Goal: Information Seeking & Learning: Learn about a topic

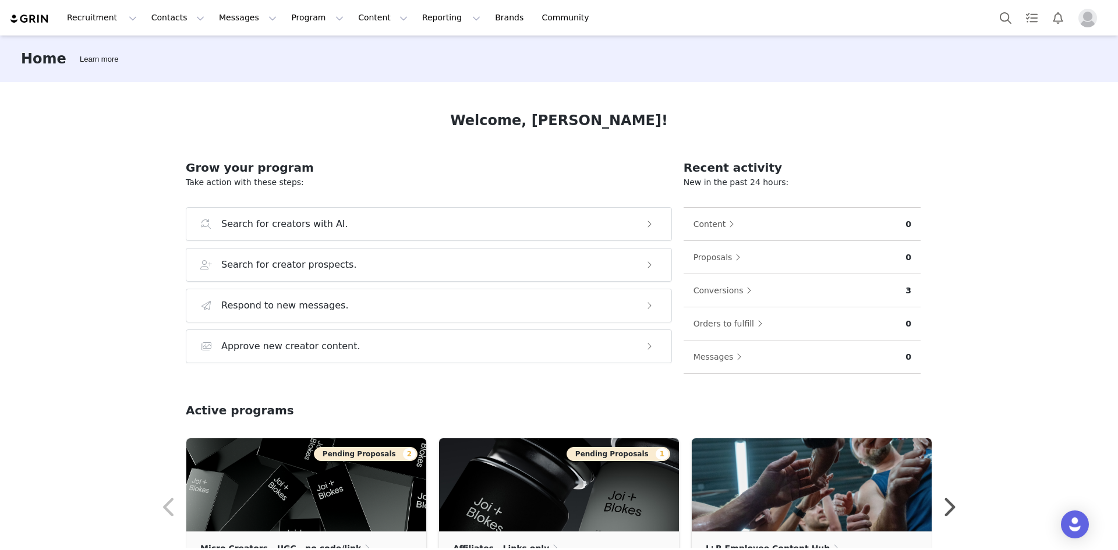
drag, startPoint x: 73, startPoint y: 268, endPoint x: 95, endPoint y: 247, distance: 30.5
click at [73, 268] on div "Home Learn more Welcome, [PERSON_NAME]! Grow your program Take action with thes…" at bounding box center [559, 292] width 1118 height 513
click at [153, 23] on button "Contacts Contacts" at bounding box center [177, 18] width 67 height 26
click at [119, 19] on button "Recruitment Recruitment" at bounding box center [102, 18] width 84 height 26
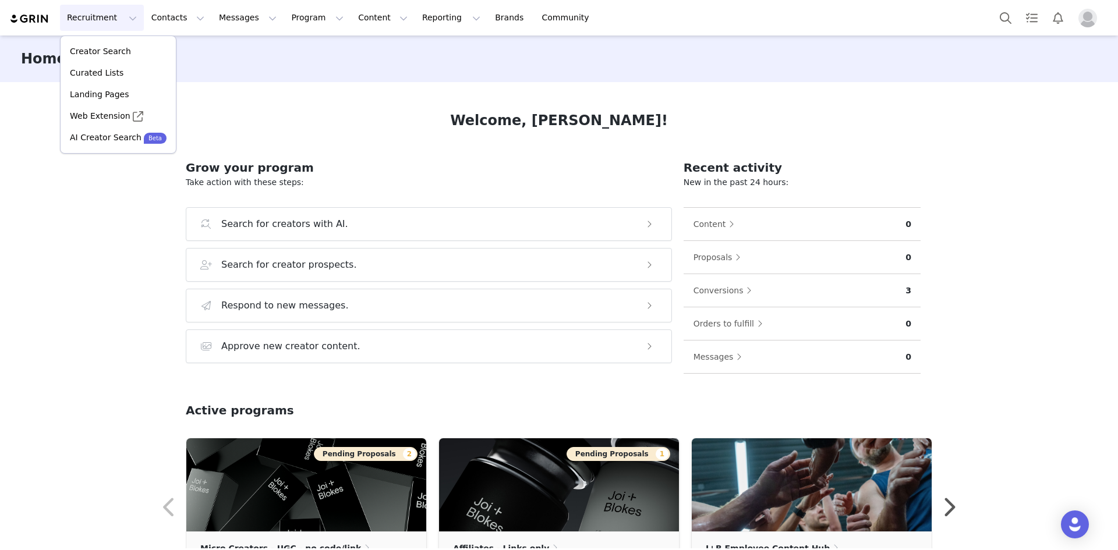
click at [119, 19] on button "Recruitment Recruitment" at bounding box center [102, 18] width 84 height 26
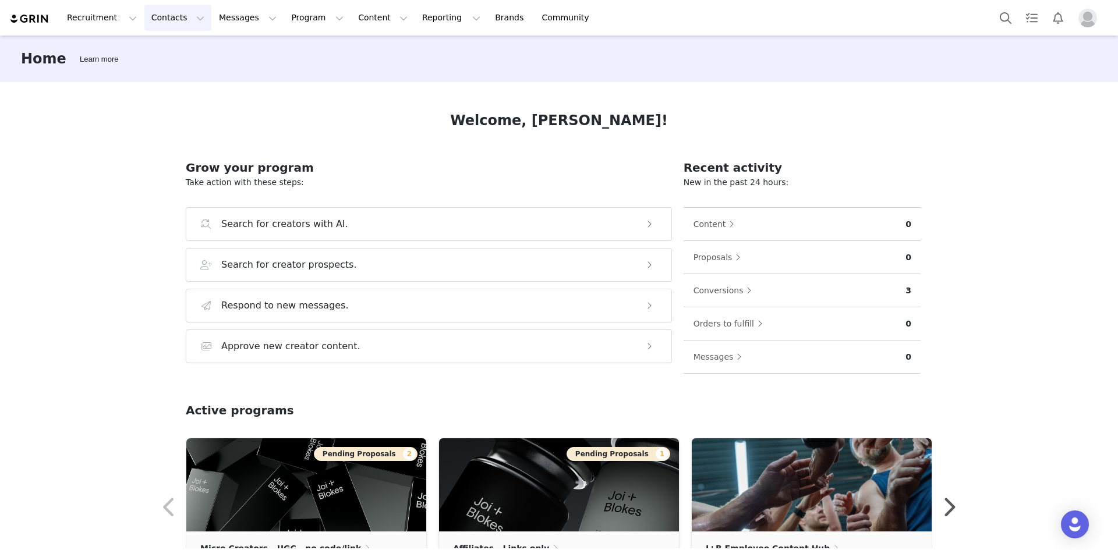
click at [150, 21] on button "Contacts Contacts" at bounding box center [177, 18] width 67 height 26
click at [183, 52] on div "Creators" at bounding box center [179, 51] width 78 height 12
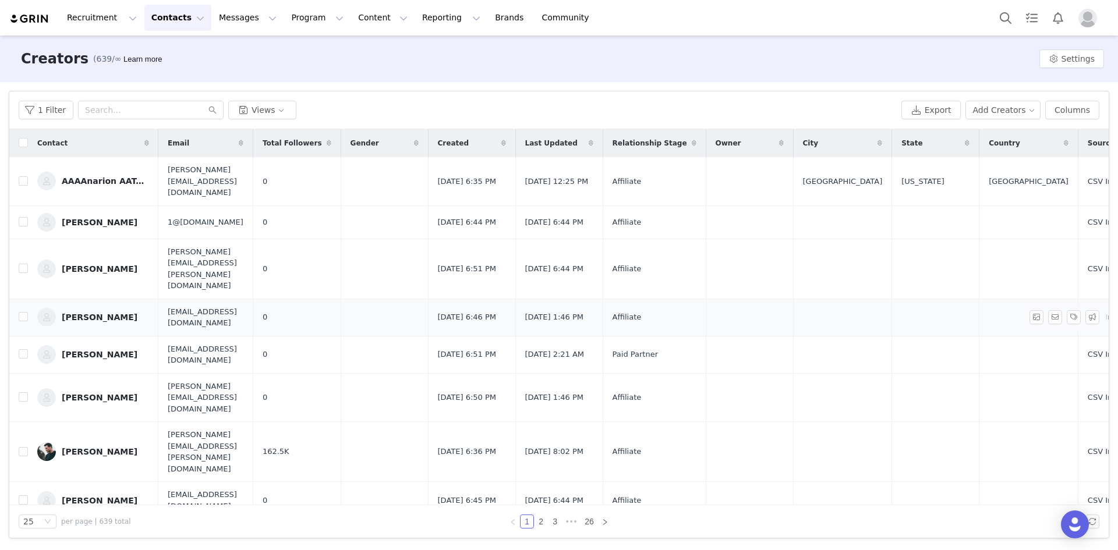
click at [109, 313] on div "[PERSON_NAME]" at bounding box center [100, 317] width 76 height 9
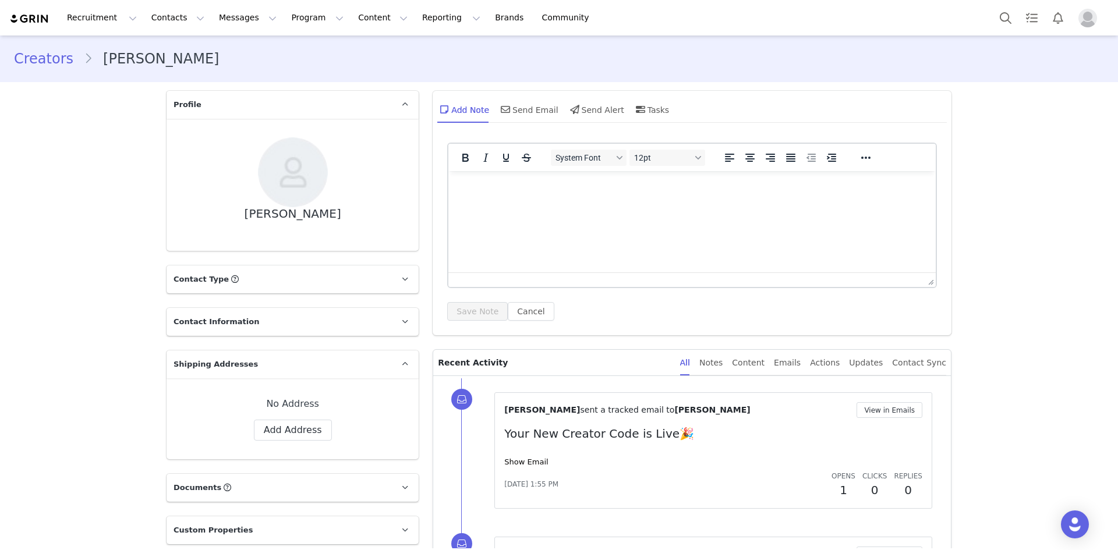
drag, startPoint x: 424, startPoint y: 364, endPoint x: 419, endPoint y: 232, distance: 131.7
click at [49, 62] on link "Creators" at bounding box center [49, 58] width 70 height 21
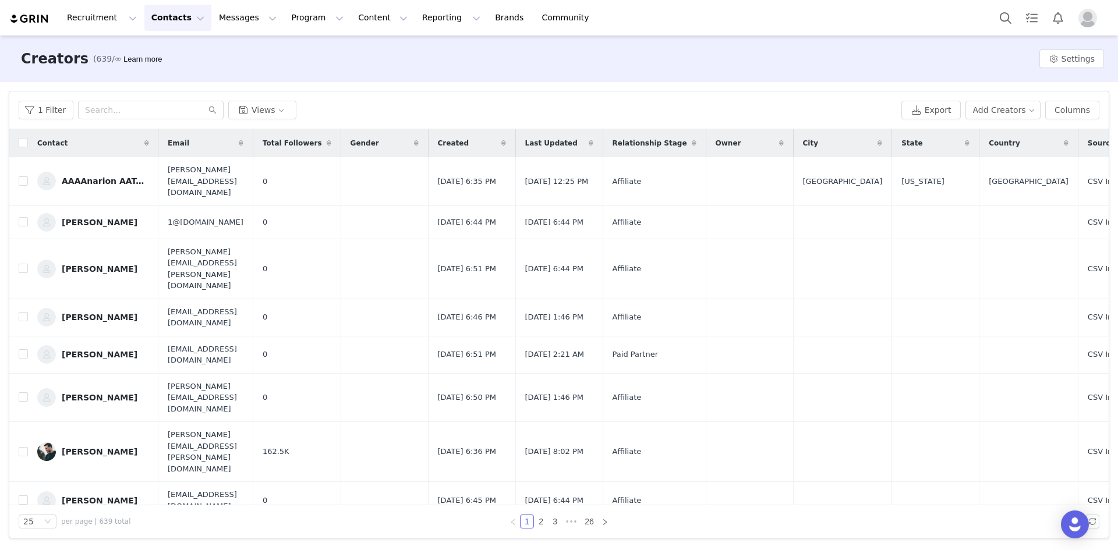
click at [339, 106] on div "1 Filter Views" at bounding box center [458, 110] width 878 height 19
click at [168, 20] on button "Contacts Contacts" at bounding box center [177, 18] width 67 height 26
click at [410, 106] on div "1 Filter Views" at bounding box center [458, 110] width 878 height 19
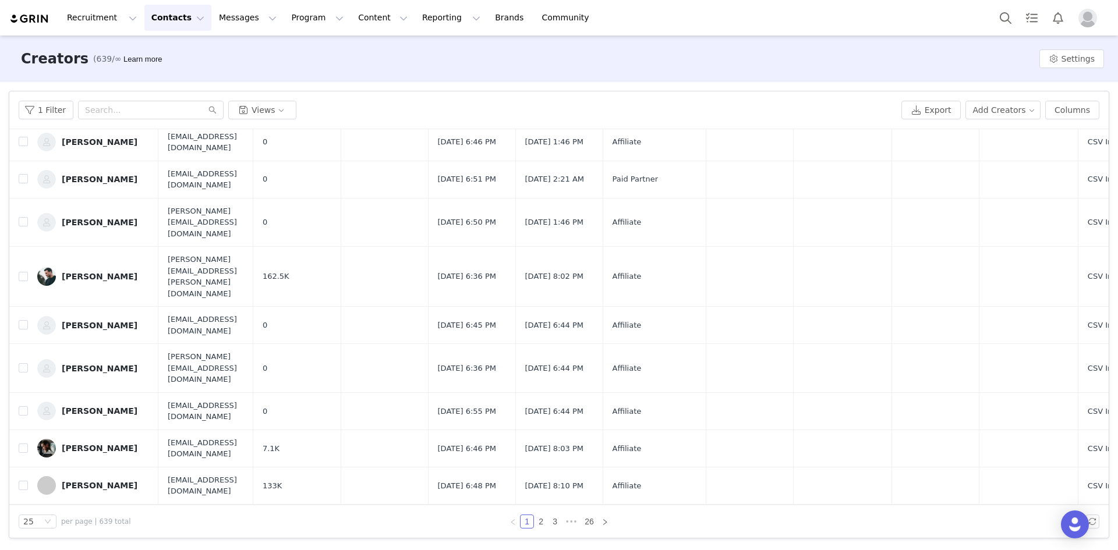
scroll to position [233, 0]
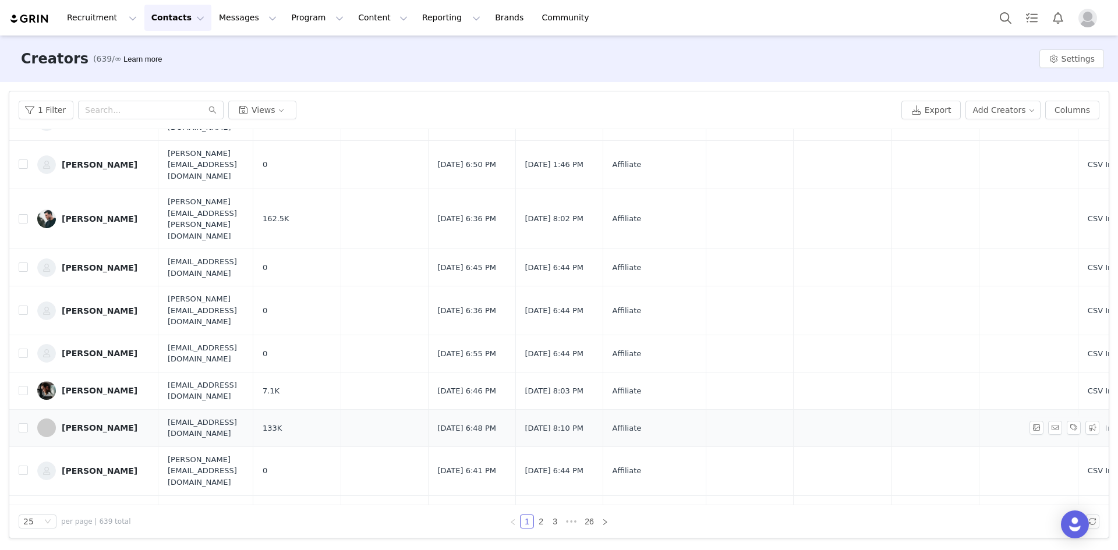
click at [94, 423] on div "[PERSON_NAME]" at bounding box center [100, 427] width 76 height 9
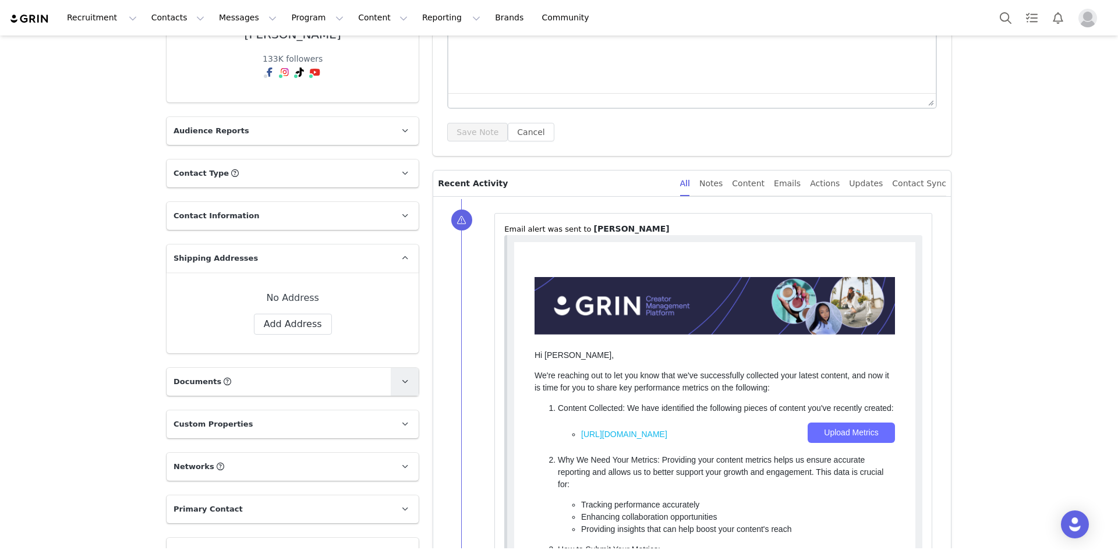
scroll to position [175, 0]
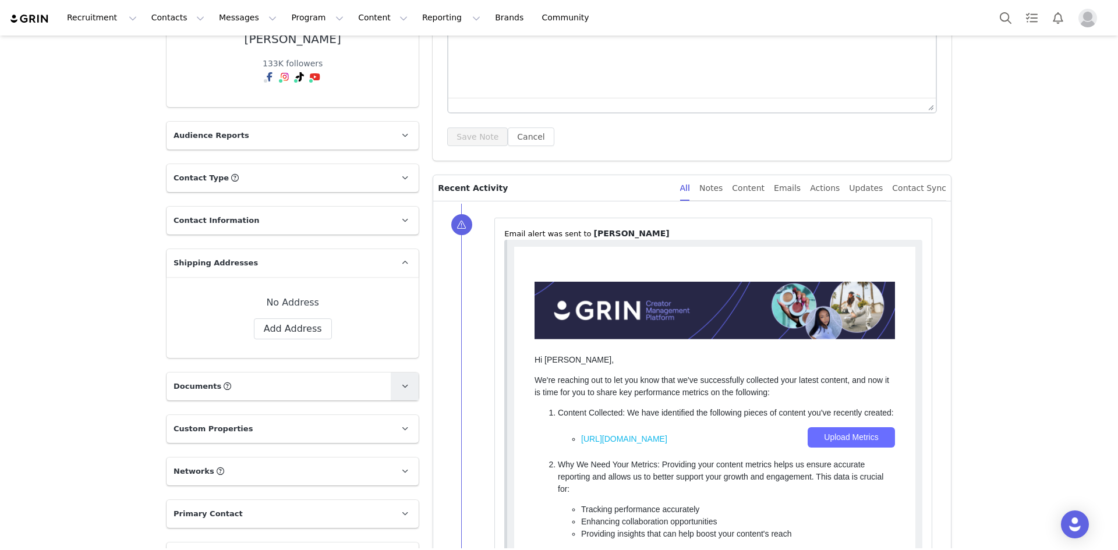
click at [391, 373] on link at bounding box center [405, 387] width 28 height 28
click at [325, 421] on link "[PERSON_NAME] USER-GENERATED CONTENT CREATOR AGREEMENT (1).pdf" at bounding box center [281, 427] width 276 height 12
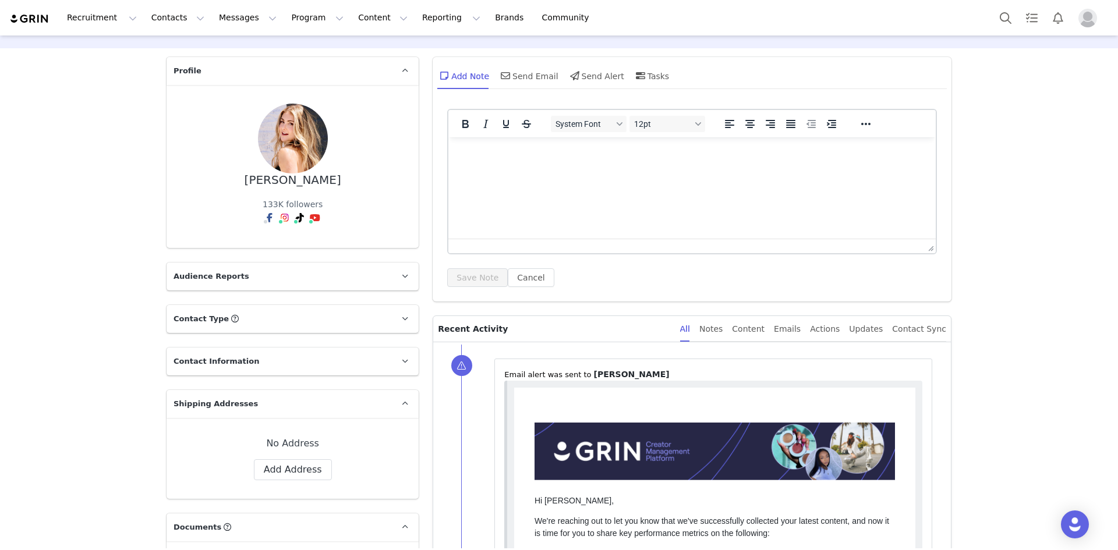
scroll to position [0, 0]
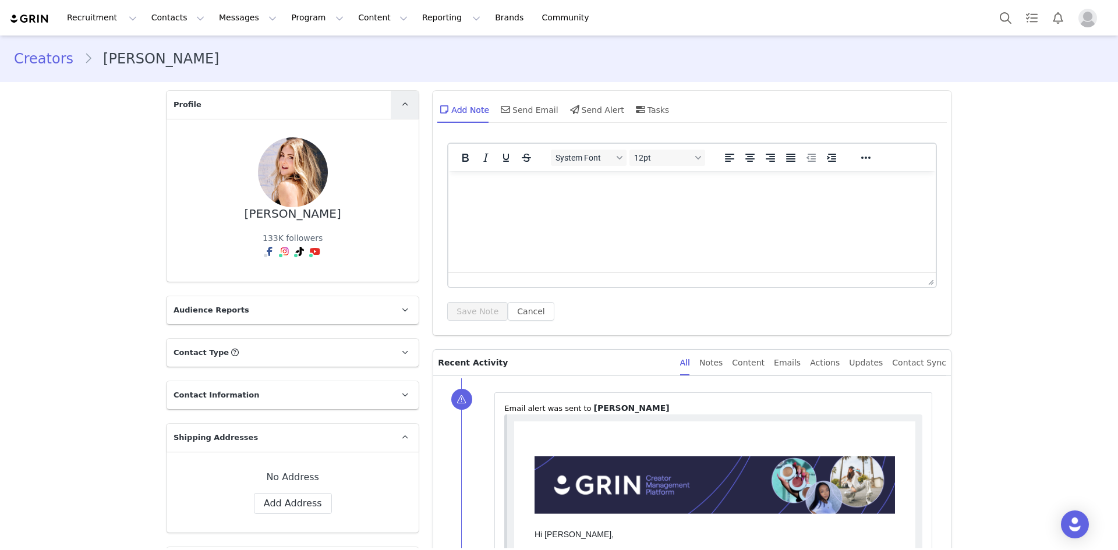
click at [402, 102] on icon at bounding box center [405, 105] width 6 height 8
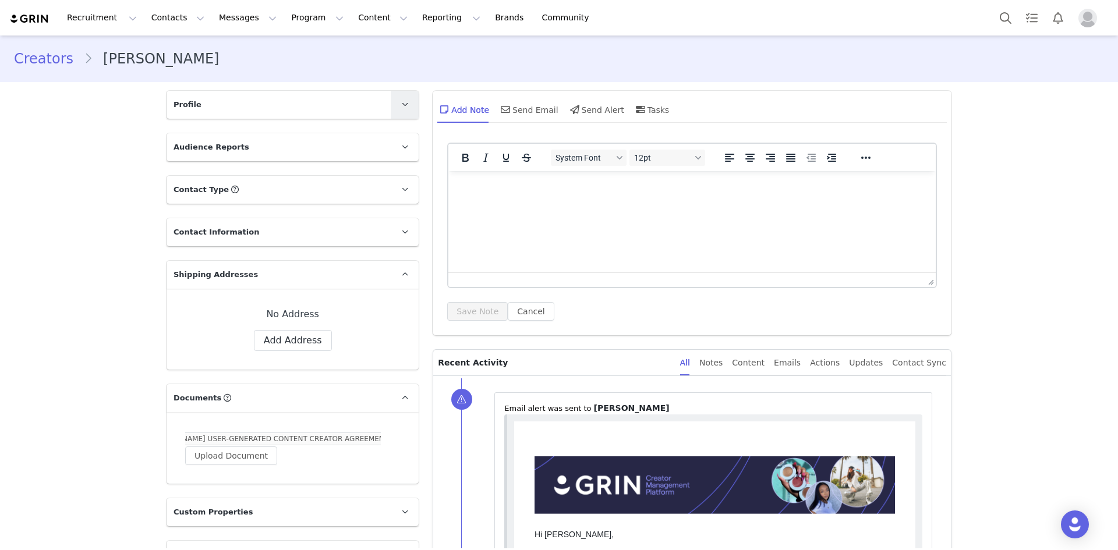
click at [402, 102] on icon at bounding box center [405, 105] width 6 height 8
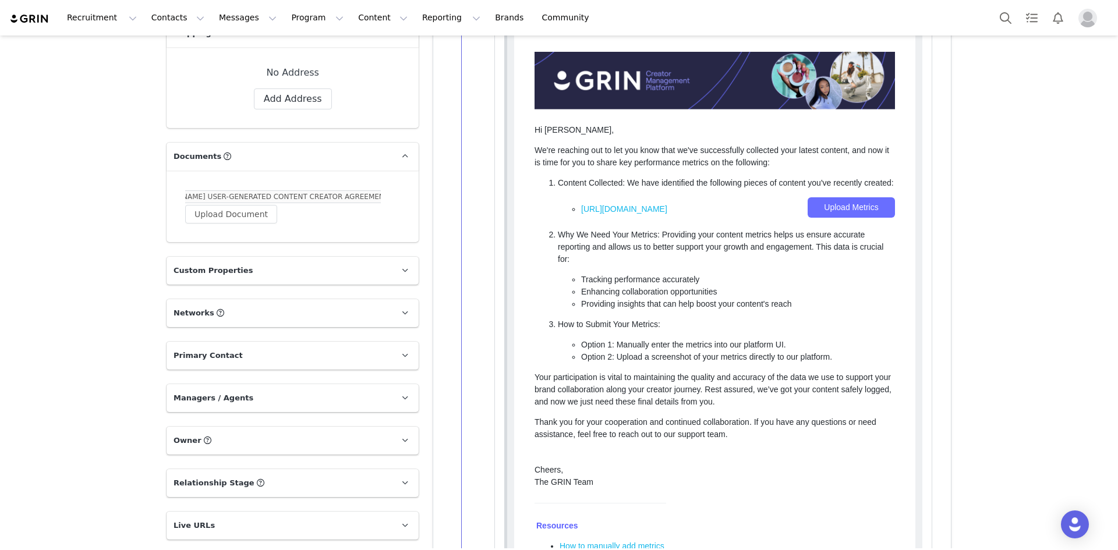
scroll to position [407, 0]
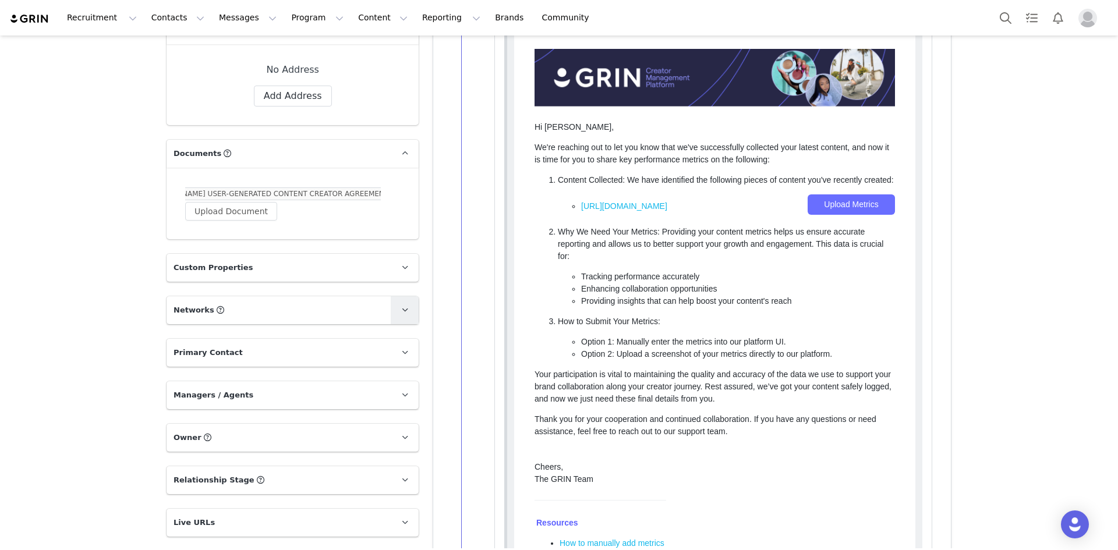
click at [402, 306] on icon at bounding box center [405, 310] width 6 height 8
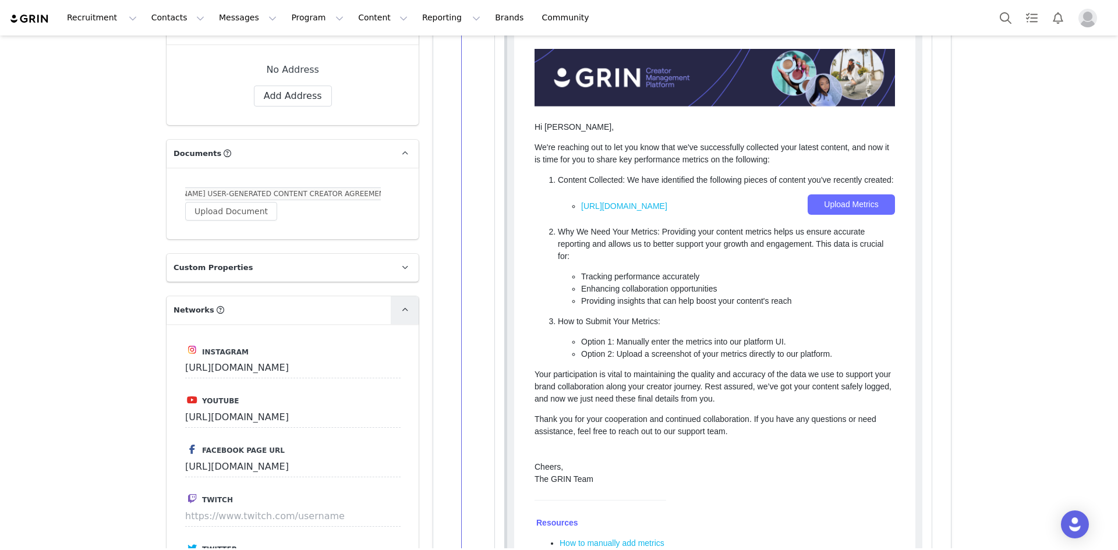
click at [402, 306] on icon at bounding box center [405, 310] width 6 height 8
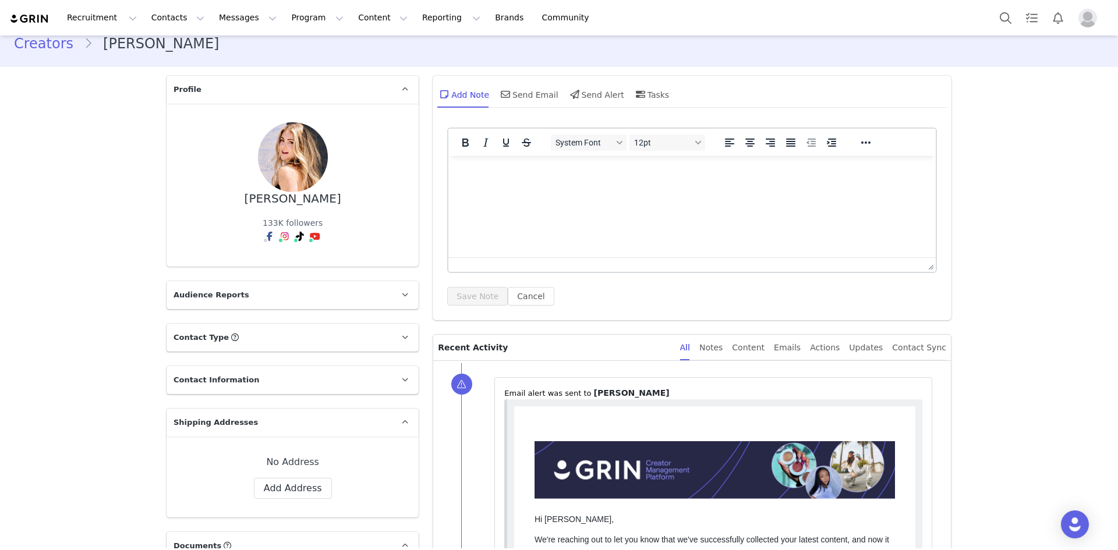
scroll to position [0, 0]
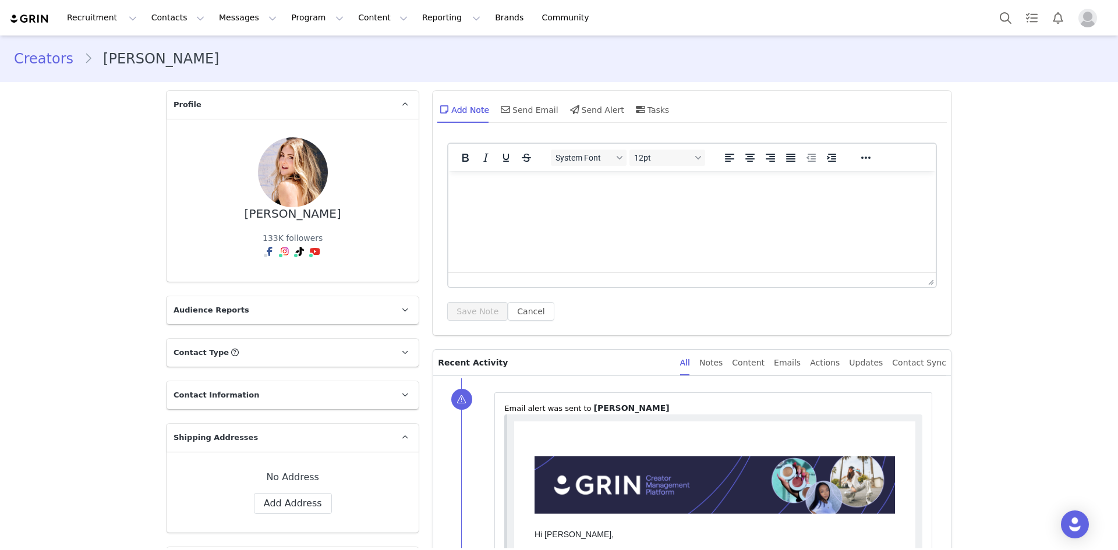
click at [54, 62] on link "Creators" at bounding box center [49, 58] width 70 height 21
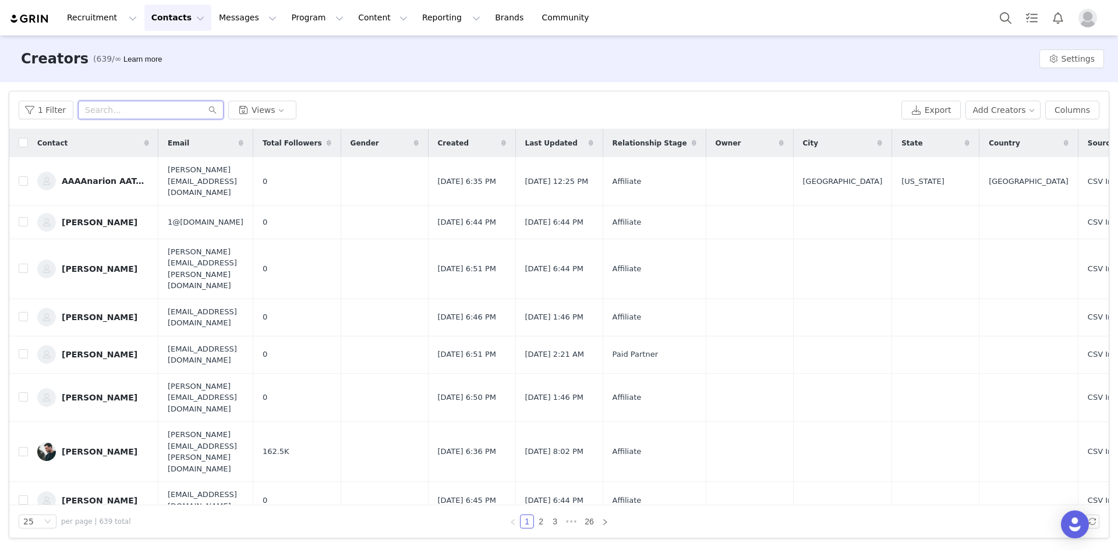
click at [113, 110] on input "text" at bounding box center [151, 110] width 146 height 19
type input "hill"
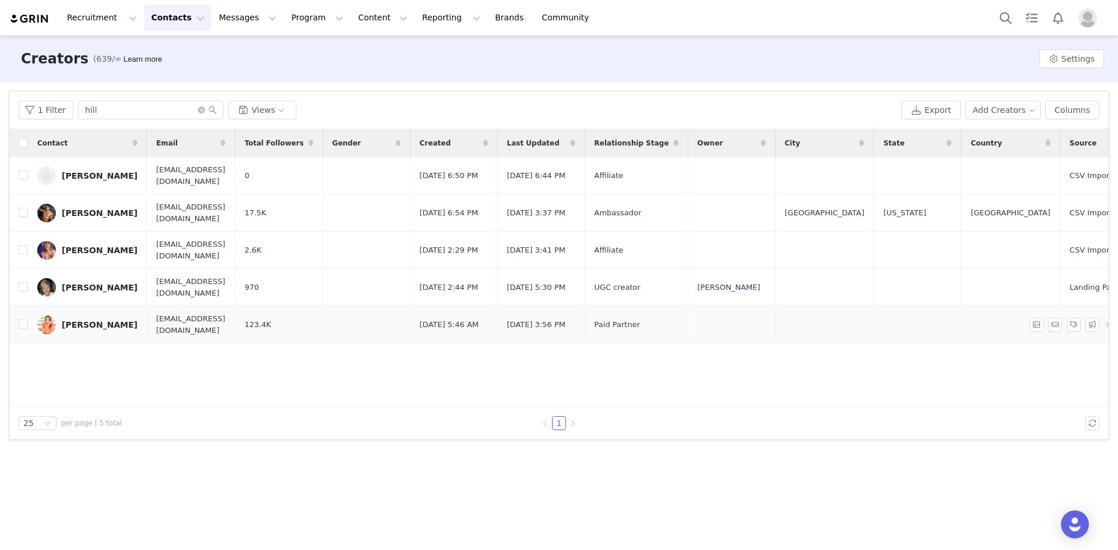
click at [97, 327] on div "[PERSON_NAME]" at bounding box center [100, 324] width 76 height 9
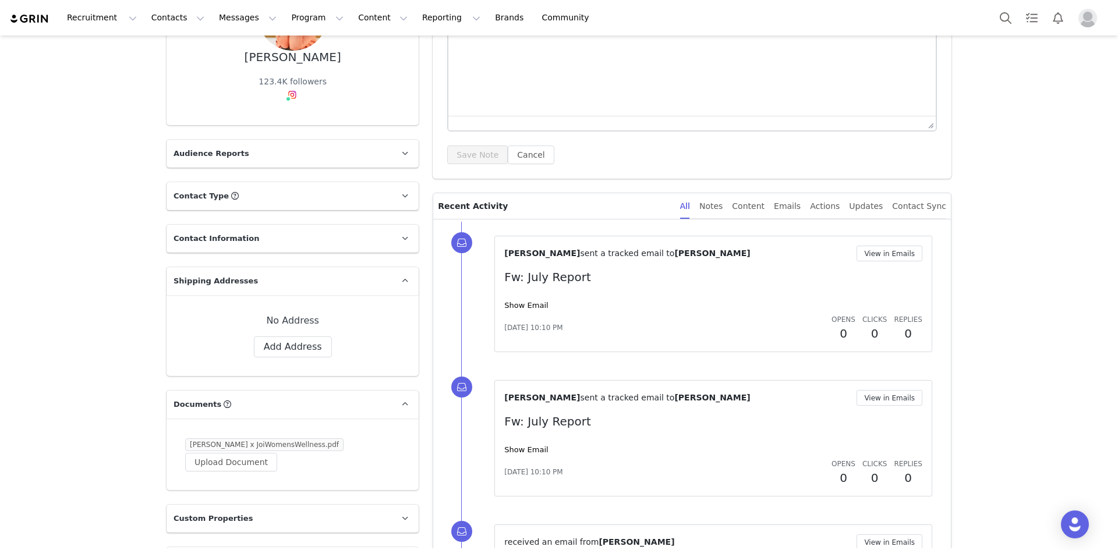
scroll to position [175, 0]
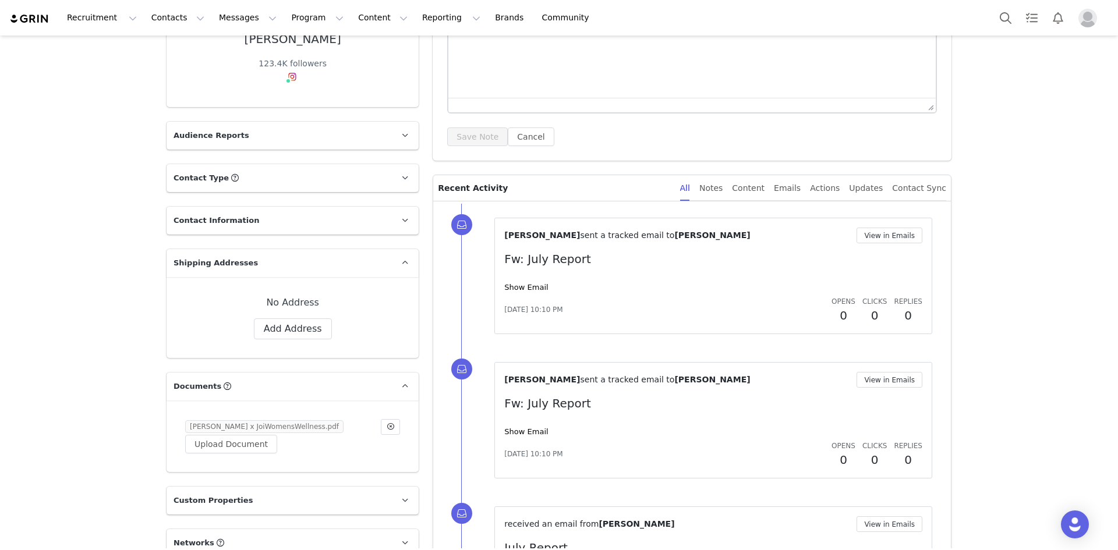
click at [292, 428] on link "[PERSON_NAME] x JoiWomensWellness.pdf" at bounding box center [264, 427] width 158 height 12
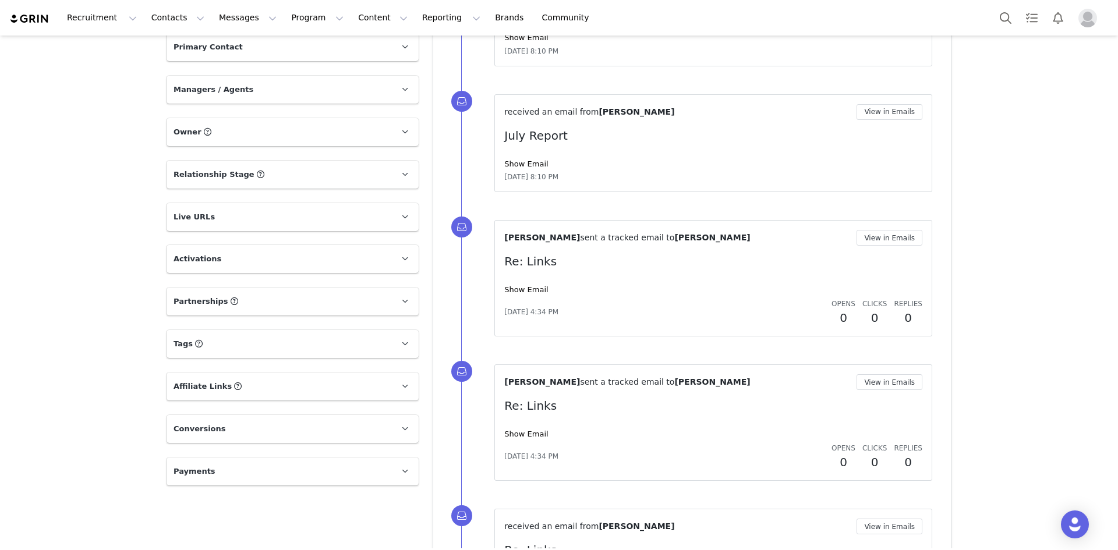
scroll to position [757, 0]
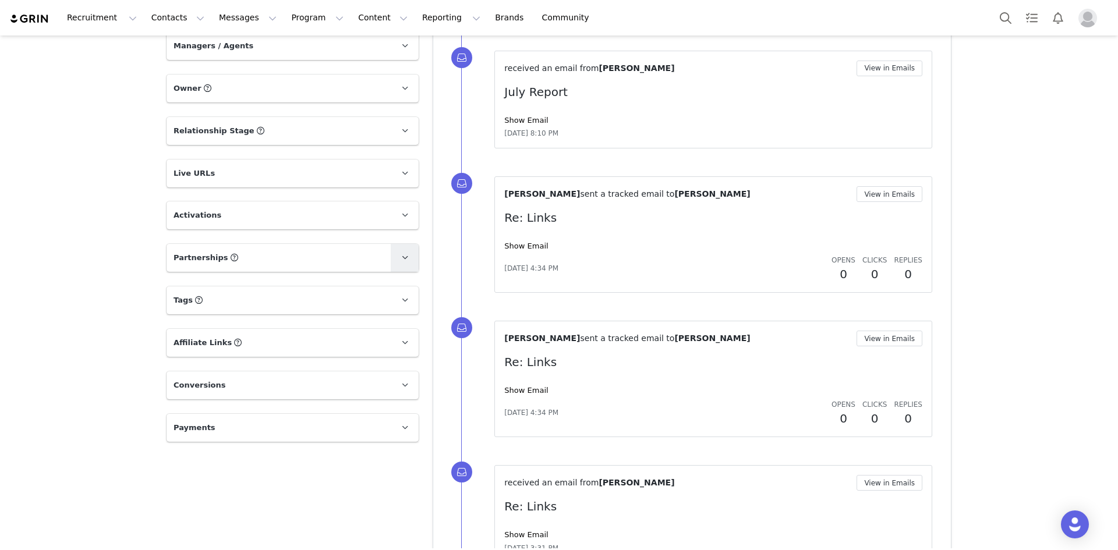
click at [391, 264] on link at bounding box center [405, 258] width 28 height 28
click at [402, 261] on span at bounding box center [405, 258] width 14 height 14
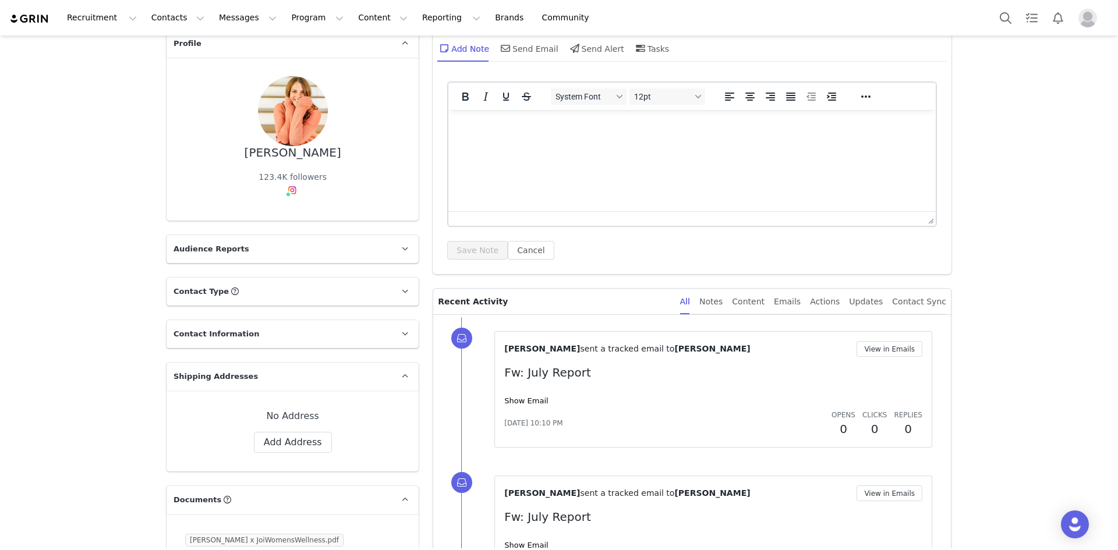
scroll to position [0, 0]
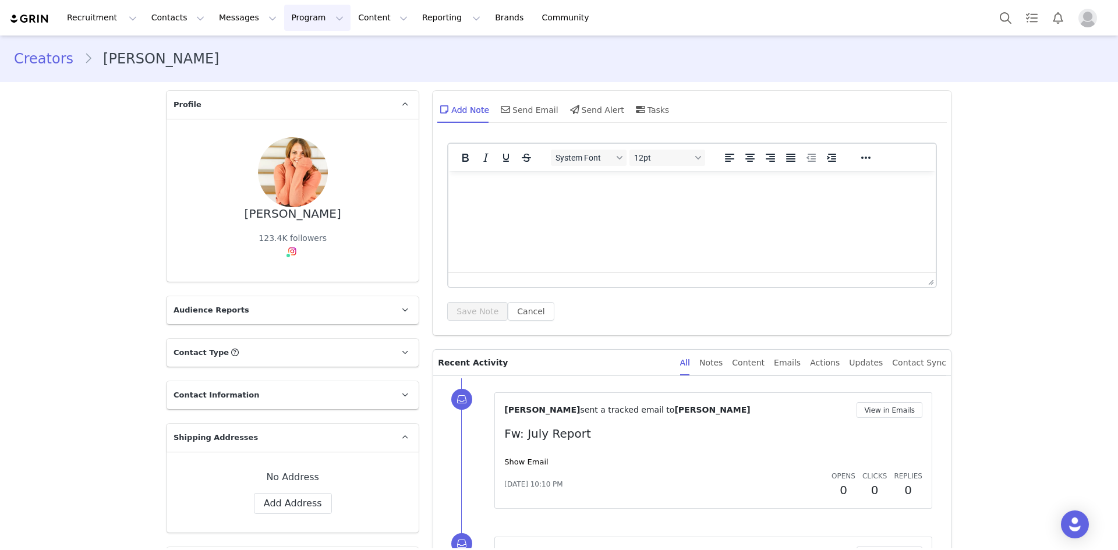
click at [293, 21] on button "Program Program" at bounding box center [317, 18] width 66 height 26
click at [298, 69] on p "Partnerships" at bounding box center [290, 73] width 51 height 12
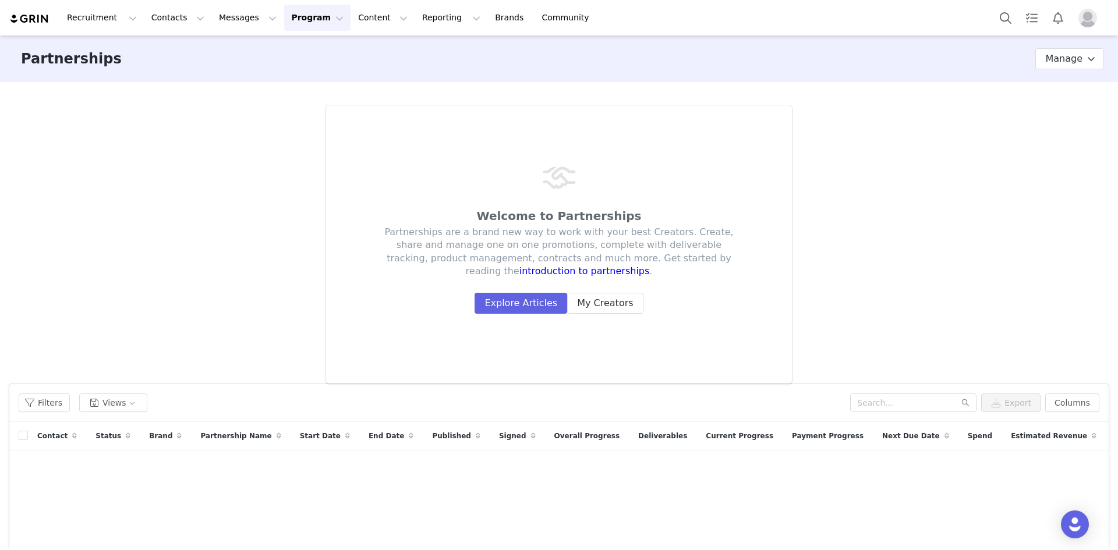
click at [292, 19] on button "Program Program" at bounding box center [317, 18] width 66 height 26
click at [354, 22] on button "Content Content" at bounding box center [382, 18] width 63 height 26
click at [415, 19] on button "Reporting Reporting" at bounding box center [451, 18] width 72 height 26
click at [488, 17] on link "Brands Brands" at bounding box center [511, 18] width 46 height 26
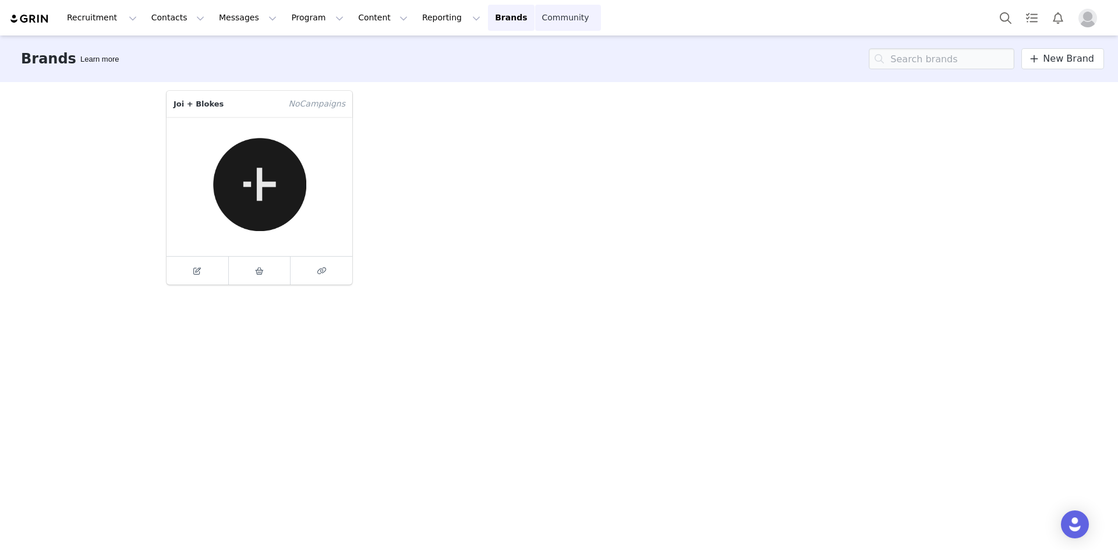
click at [535, 20] on link "Community Community" at bounding box center [568, 18] width 66 height 26
click at [95, 20] on button "Recruitment Recruitment" at bounding box center [102, 18] width 84 height 26
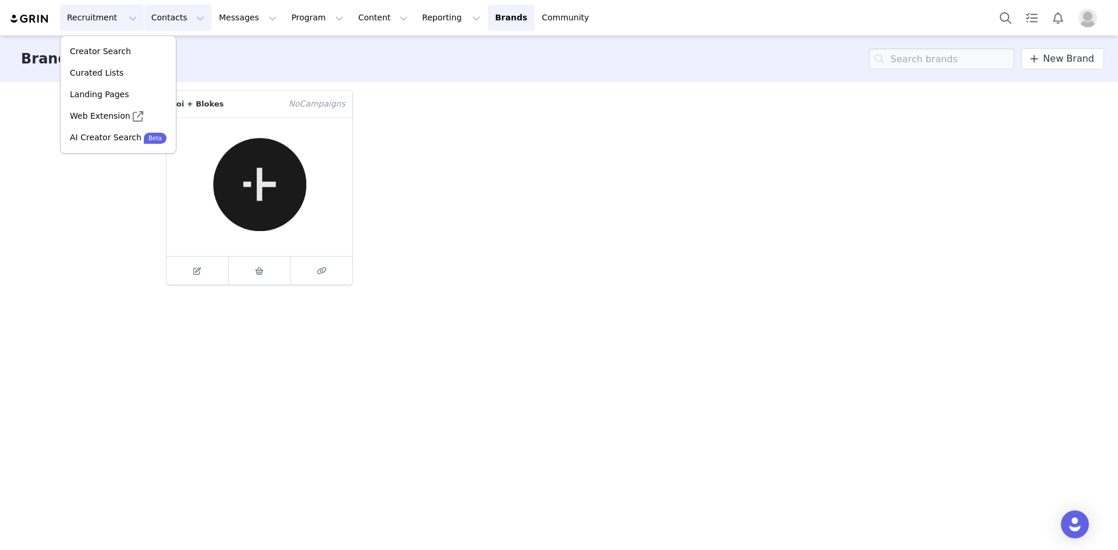
click at [155, 17] on button "Contacts Contacts" at bounding box center [177, 18] width 67 height 26
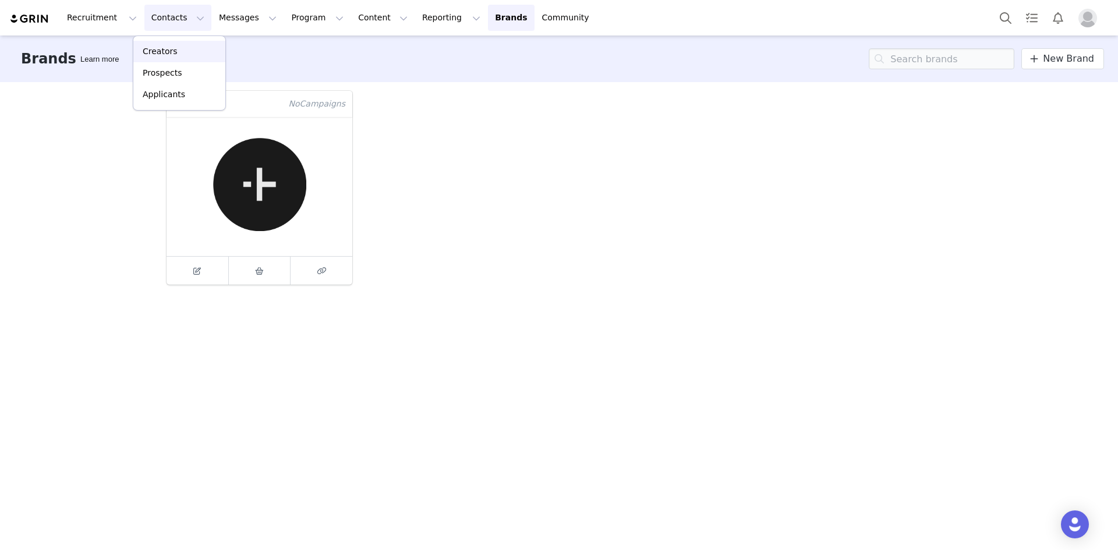
click at [180, 53] on div "Creators" at bounding box center [179, 51] width 78 height 12
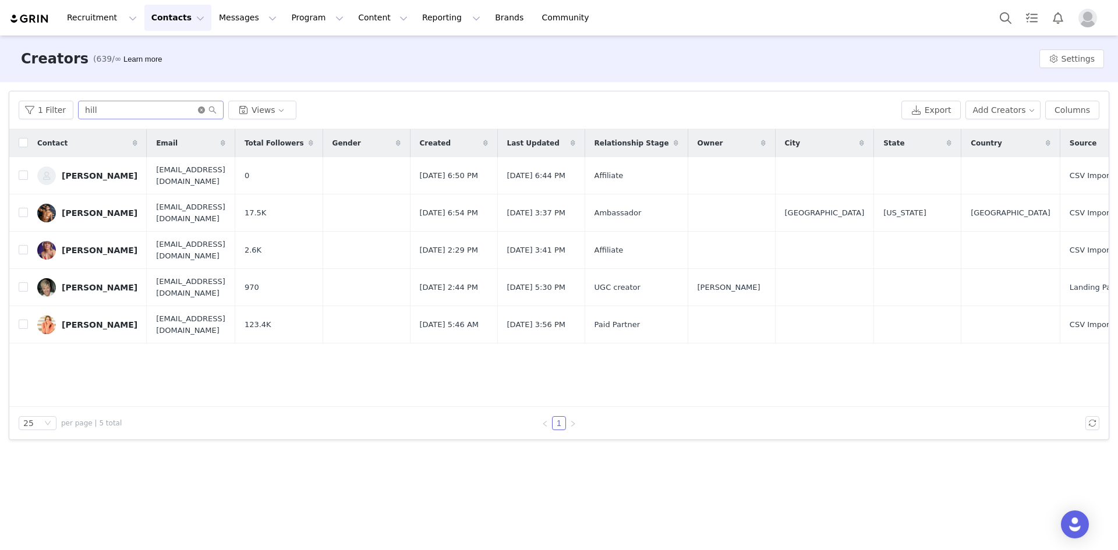
click at [198, 112] on icon "icon: close-circle" at bounding box center [201, 110] width 7 height 7
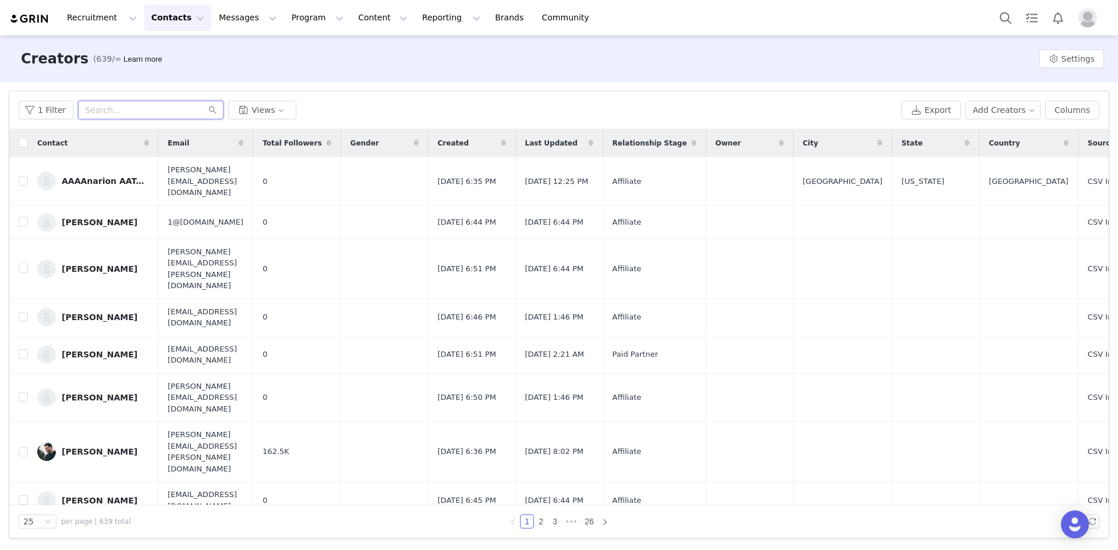
click at [170, 112] on input "text" at bounding box center [151, 110] width 146 height 19
type input "hill"
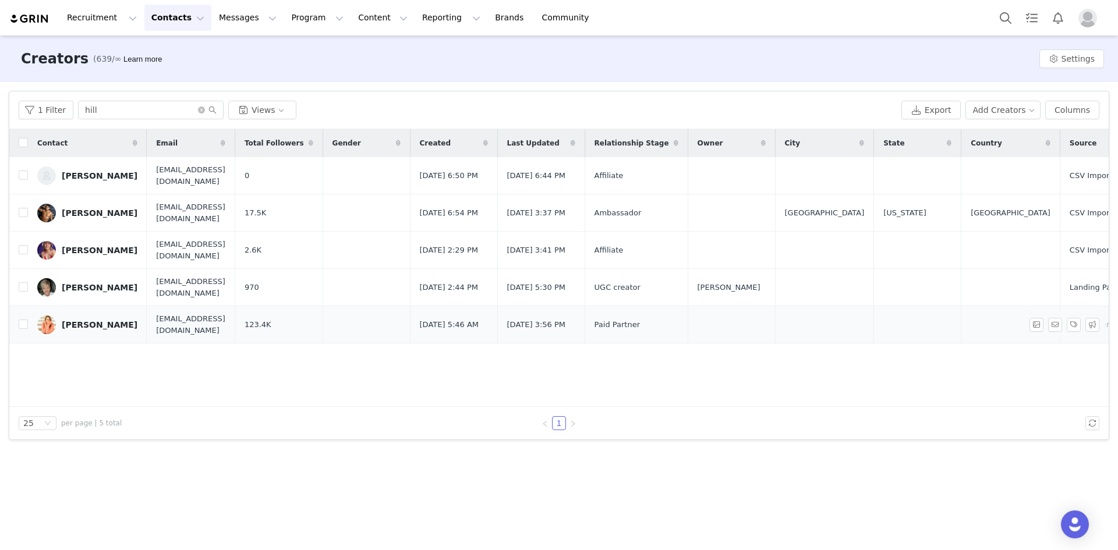
click at [84, 324] on div "[PERSON_NAME]" at bounding box center [100, 324] width 76 height 9
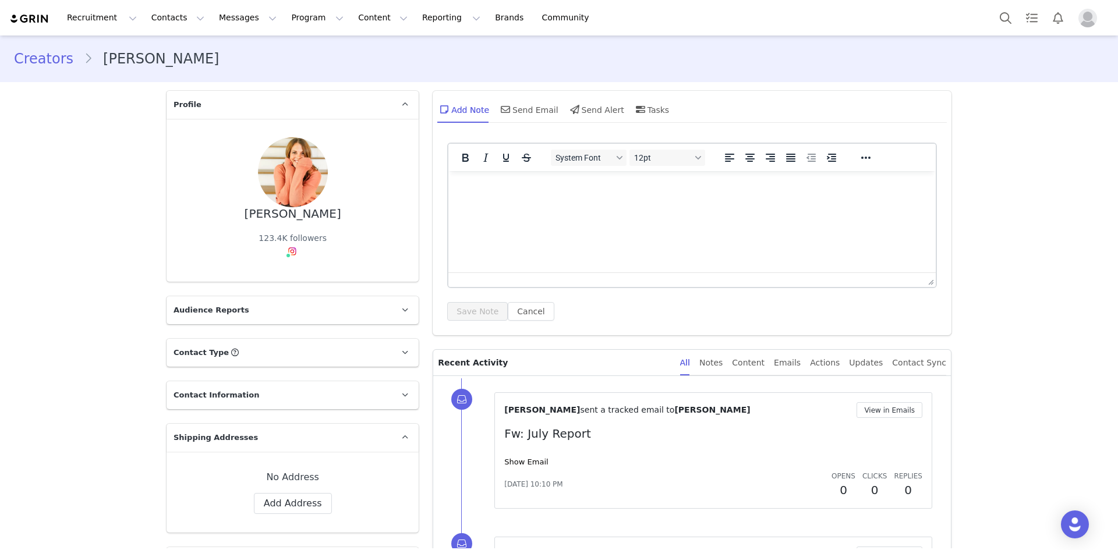
click at [52, 63] on link "Creators" at bounding box center [49, 58] width 70 height 21
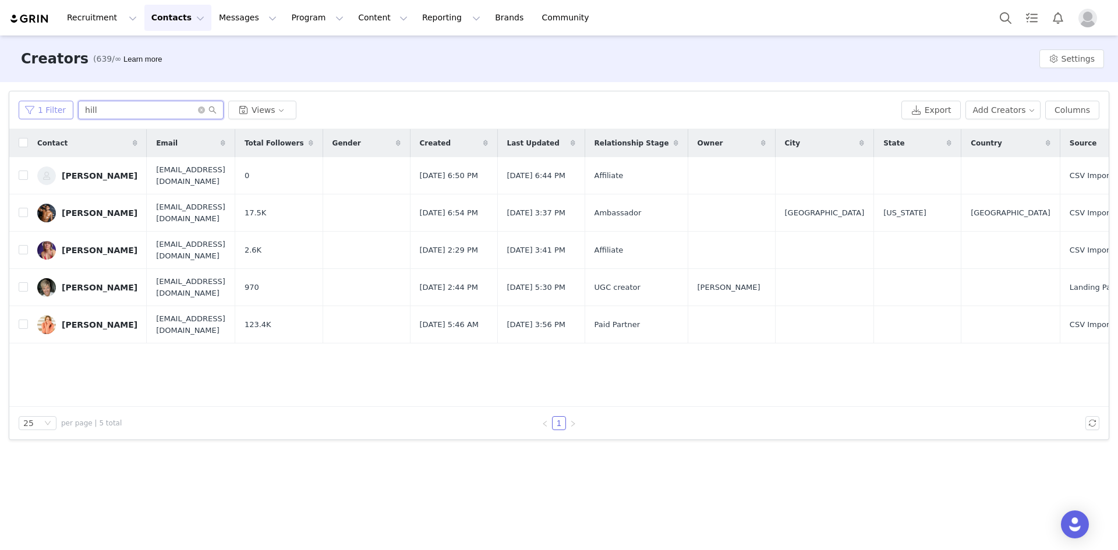
drag, startPoint x: 110, startPoint y: 109, endPoint x: 52, endPoint y: 109, distance: 58.2
click at [52, 109] on div "1 Filter hill Views" at bounding box center [458, 110] width 878 height 19
paste input "[PERSON_NAME]"
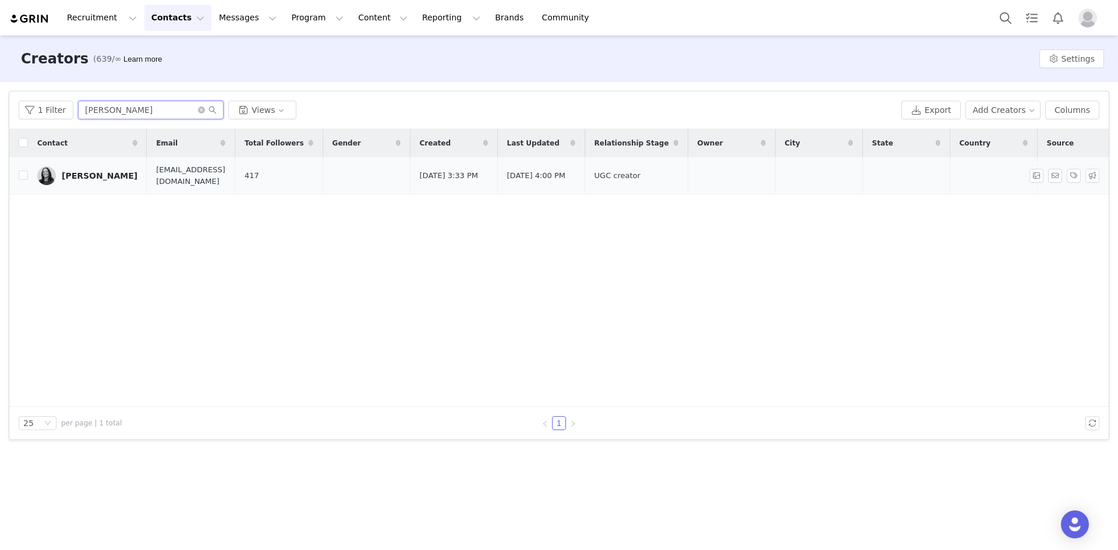
type input "[PERSON_NAME]"
click at [70, 174] on div "[PERSON_NAME]" at bounding box center [100, 175] width 76 height 9
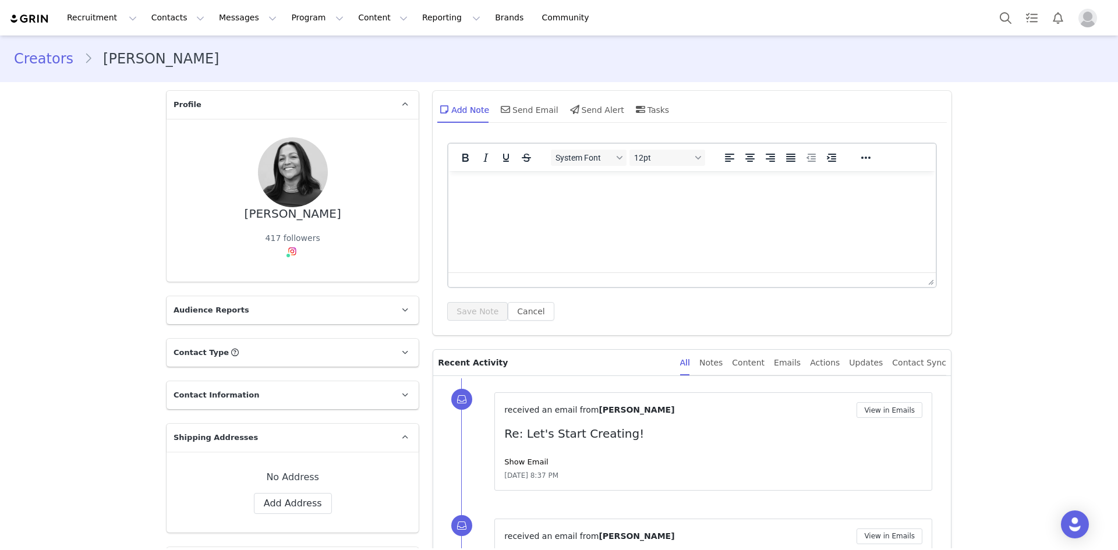
click at [56, 59] on link "Creators" at bounding box center [49, 58] width 70 height 21
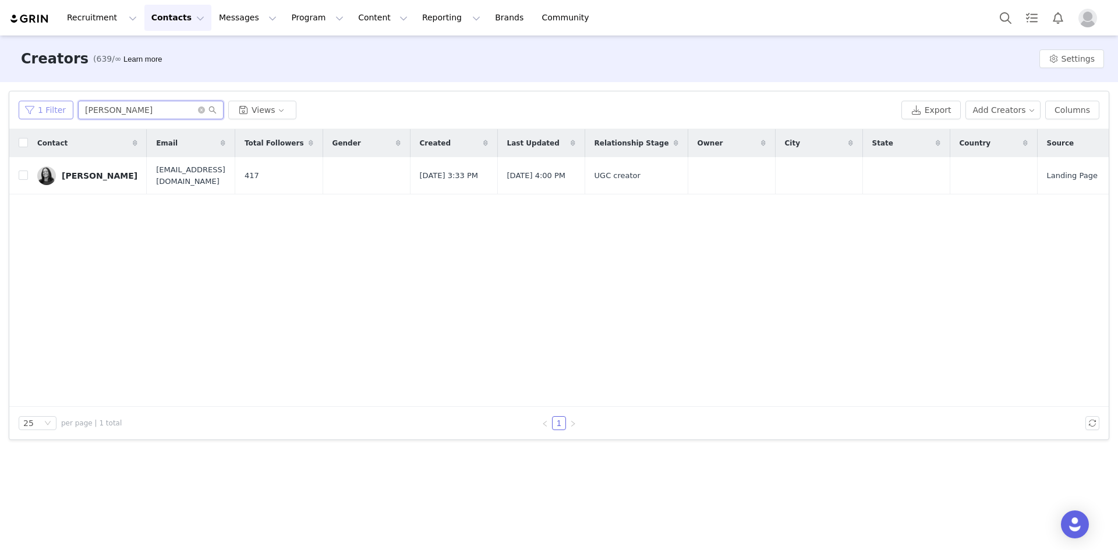
drag, startPoint x: 139, startPoint y: 109, endPoint x: 64, endPoint y: 106, distance: 74.6
click at [64, 106] on div "1 Filter [PERSON_NAME] Views" at bounding box center [458, 110] width 878 height 19
paste input "[PERSON_NAME]"
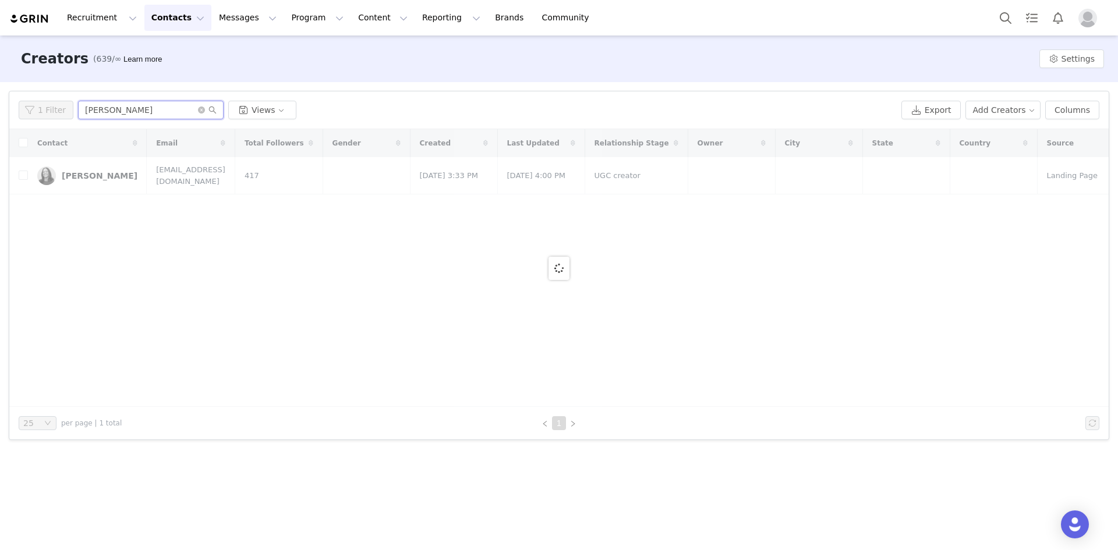
type input "[PERSON_NAME]"
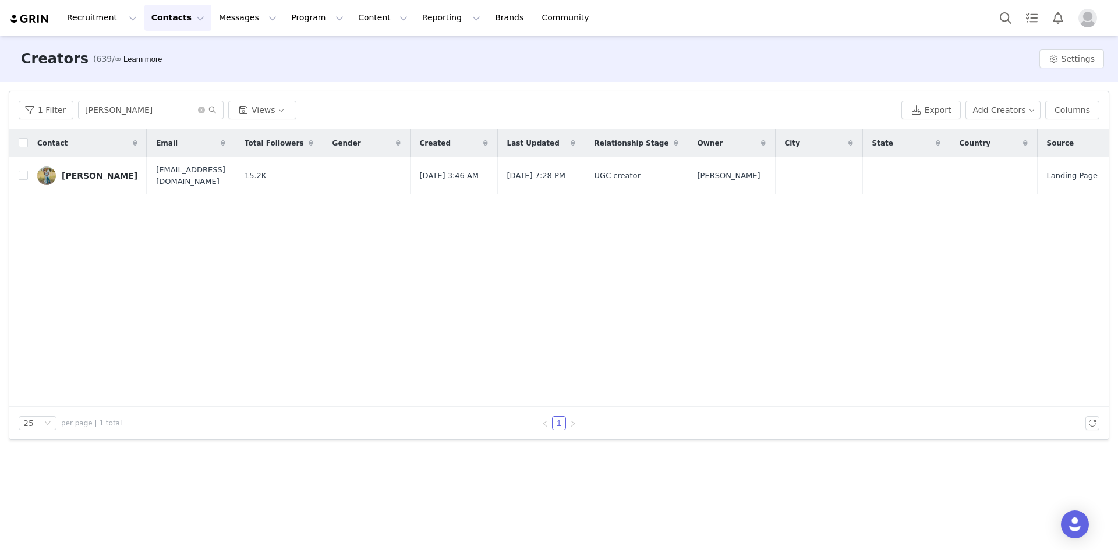
drag, startPoint x: 78, startPoint y: 173, endPoint x: 91, endPoint y: 179, distance: 14.4
click at [80, 174] on div "[PERSON_NAME]" at bounding box center [100, 175] width 76 height 9
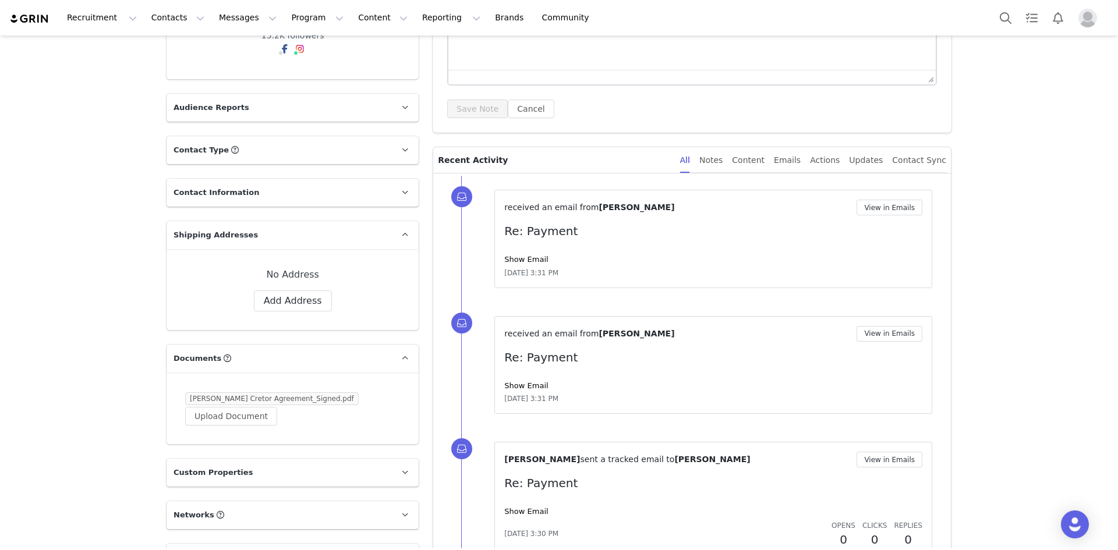
scroll to position [349, 0]
